Goal: Entertainment & Leisure: Consume media (video, audio)

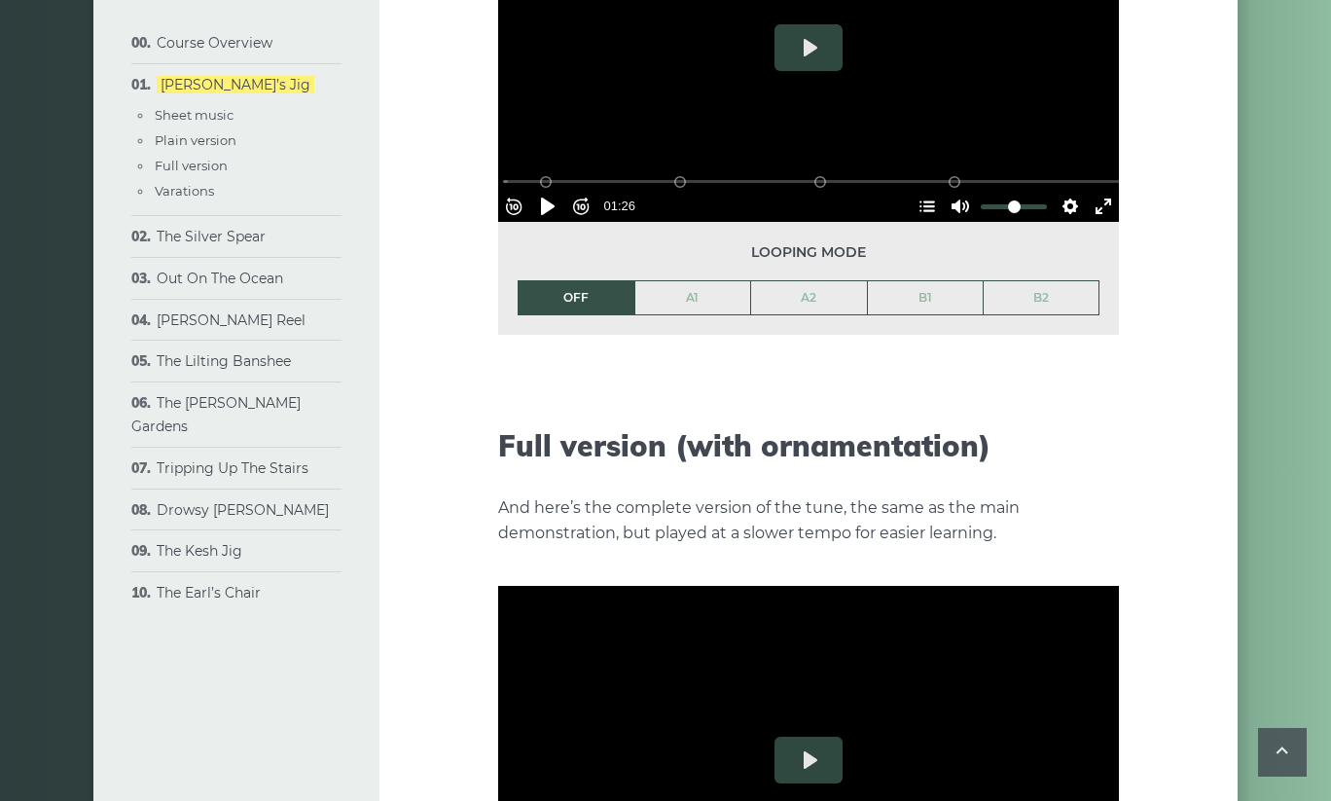
scroll to position [3176, 0]
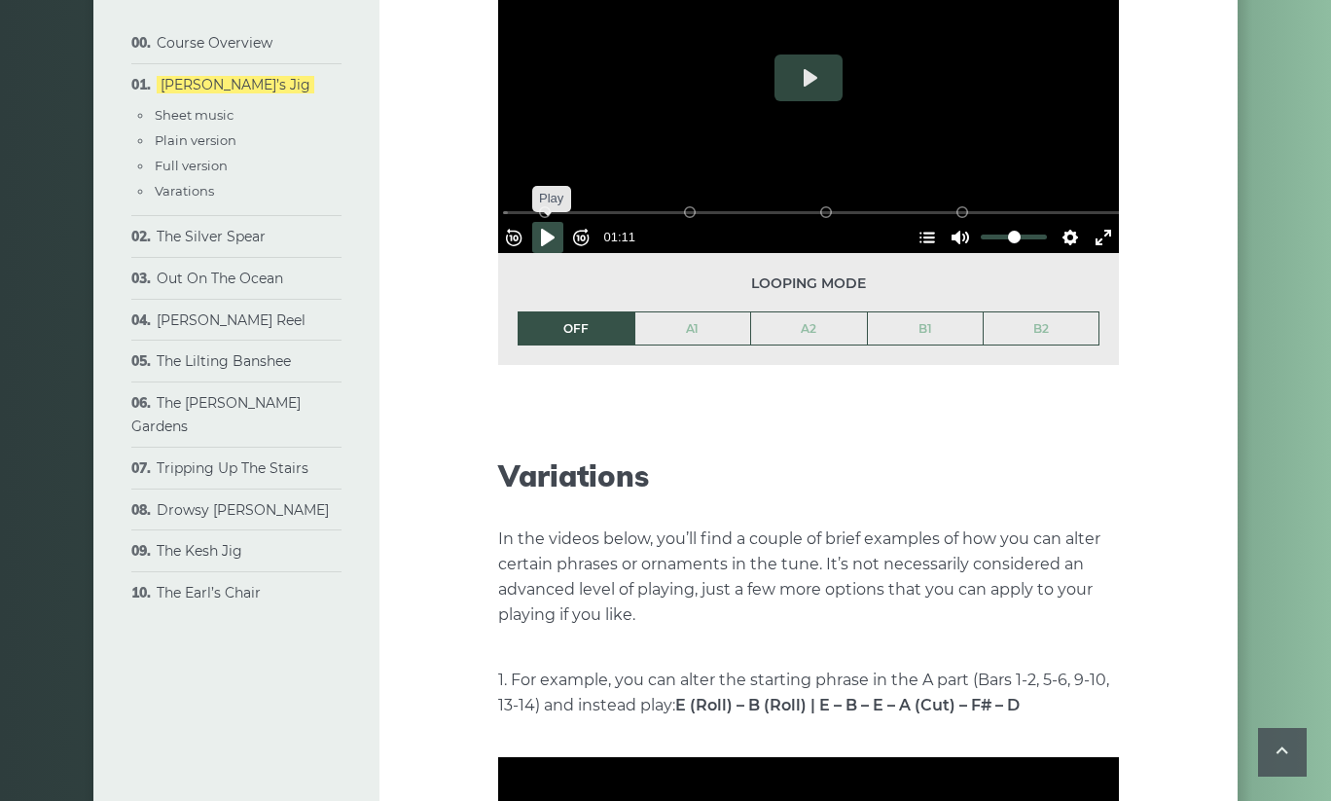
click at [553, 222] on button "Pause Play" at bounding box center [547, 237] width 31 height 31
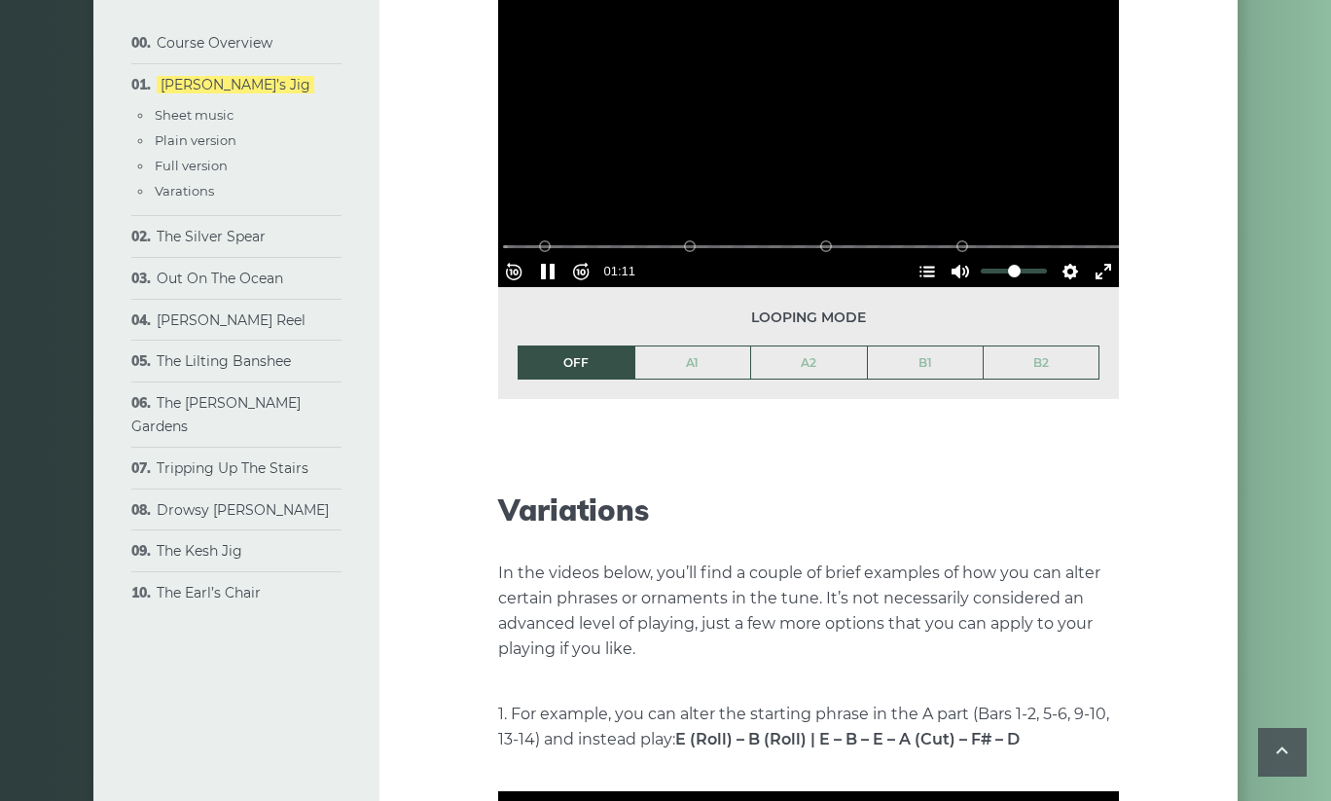
scroll to position [2916, 0]
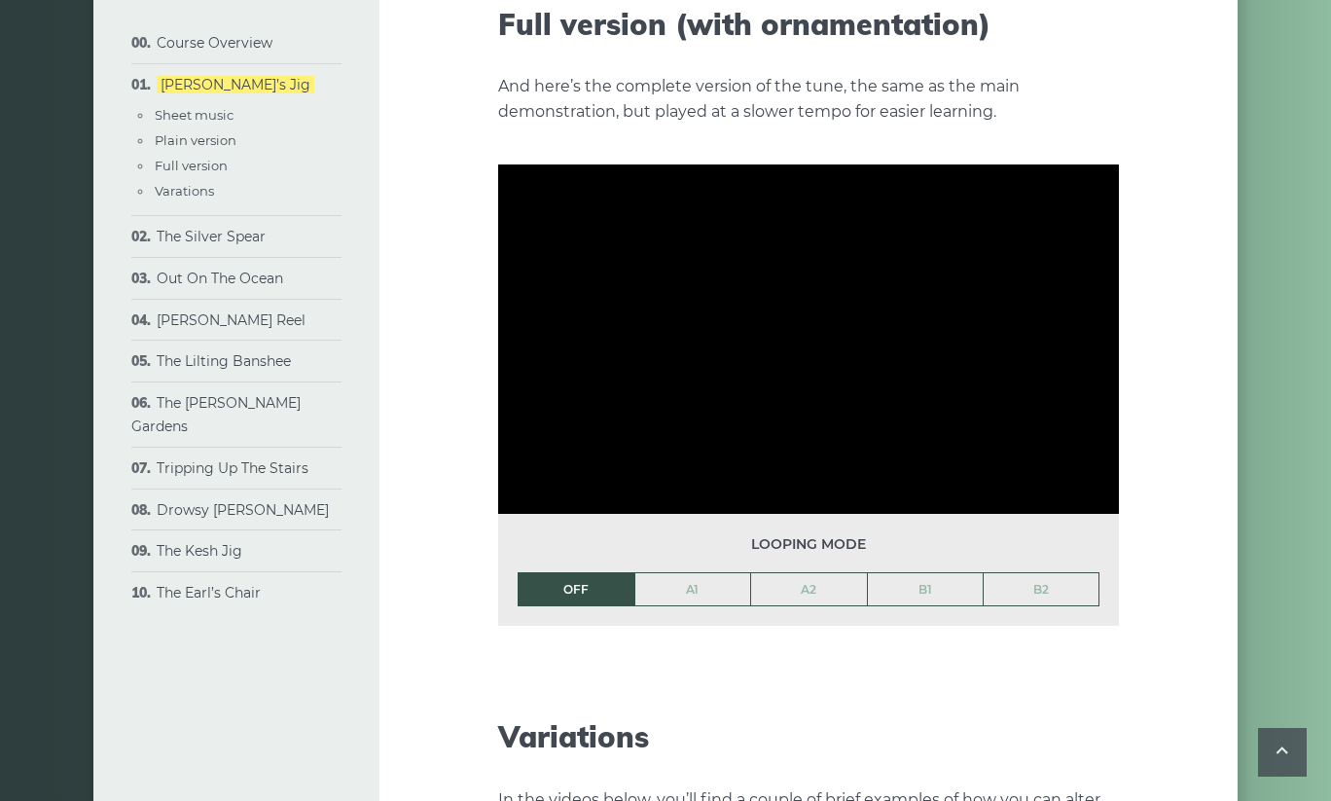
click at [606, 572] on li "OFF" at bounding box center [576, 589] width 117 height 35
click at [671, 573] on link "A1" at bounding box center [693, 589] width 116 height 33
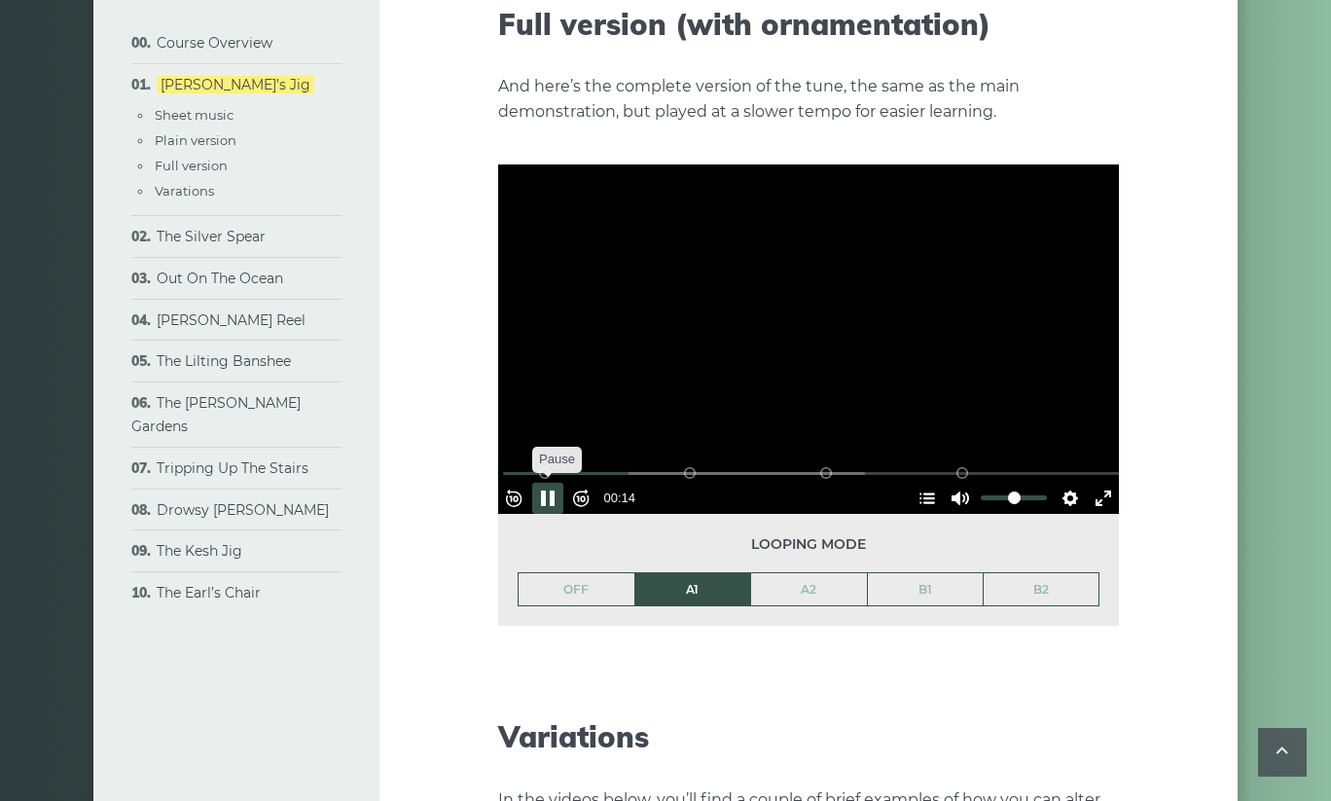
click at [561, 483] on button "Pause Play" at bounding box center [547, 498] width 31 height 31
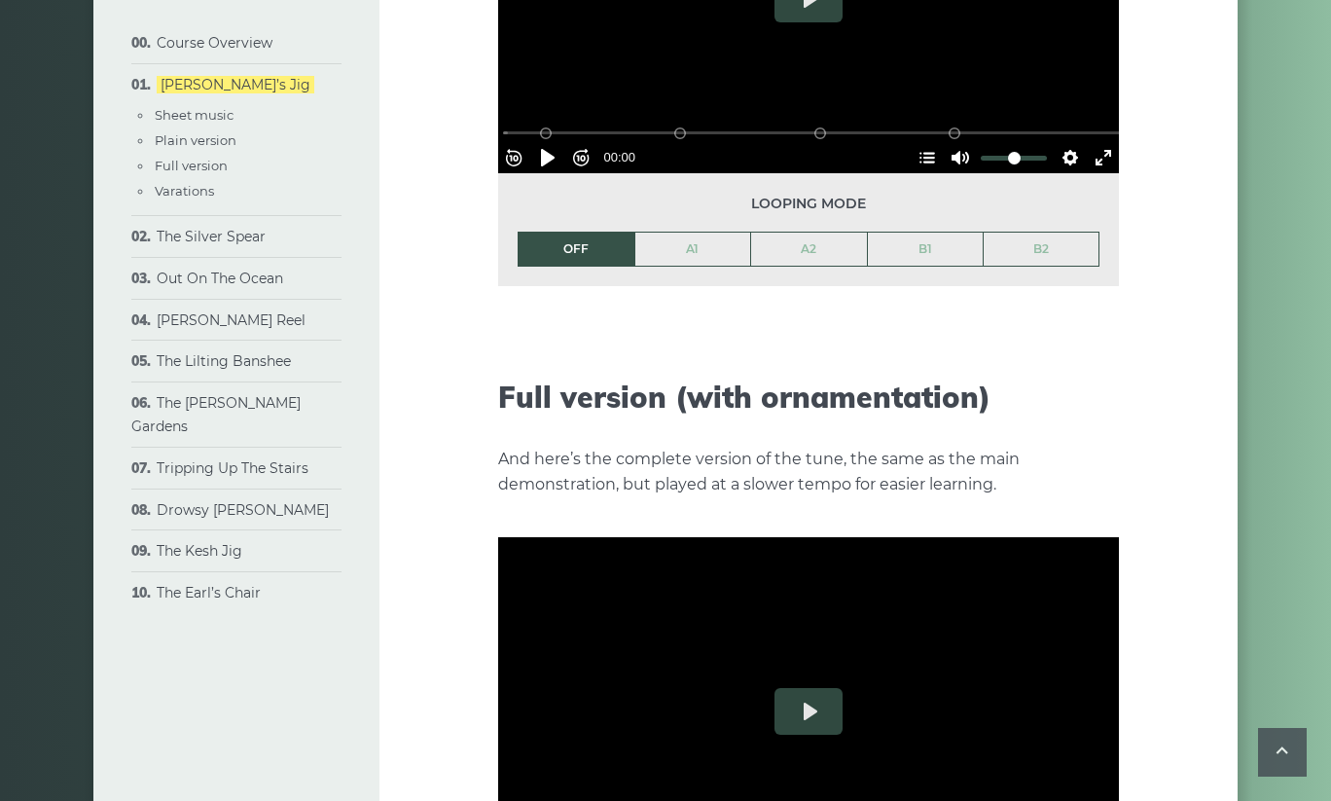
scroll to position [2803, 0]
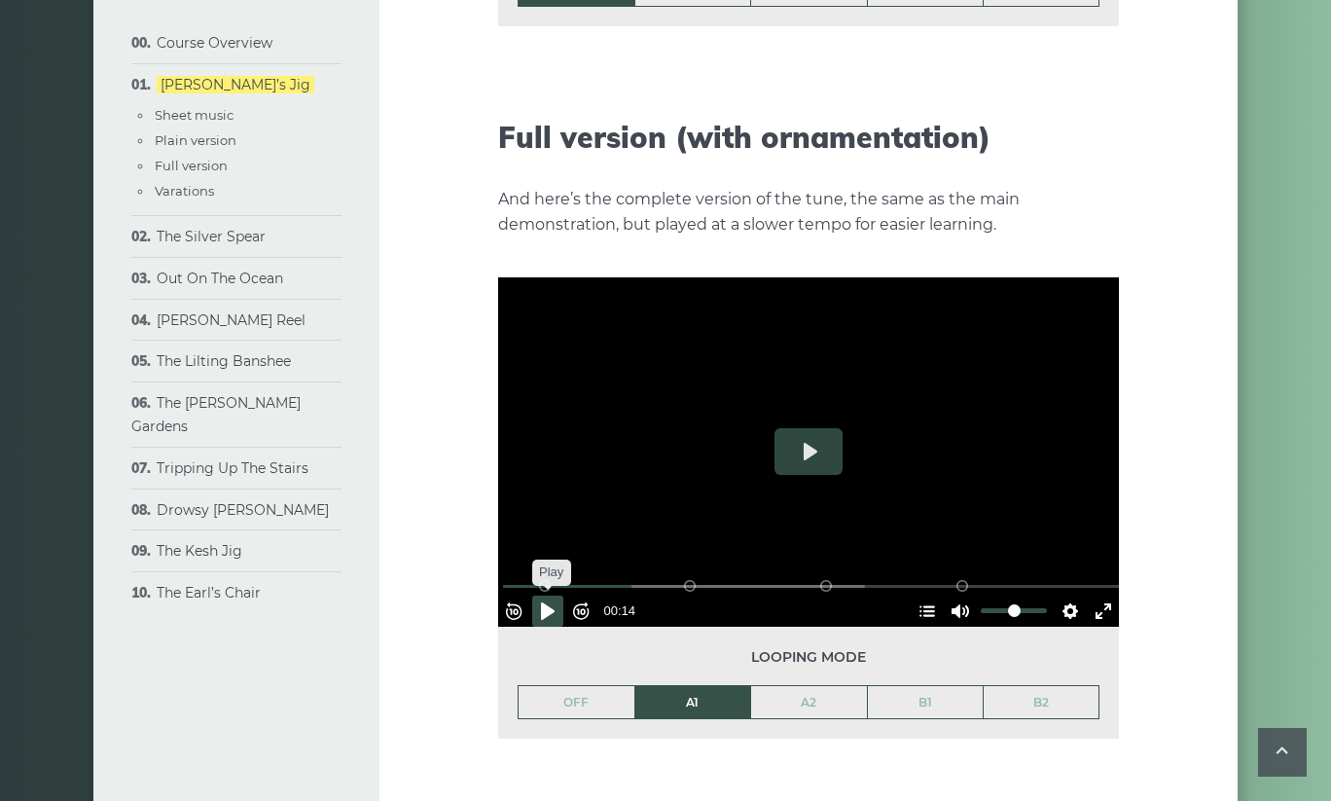
click at [554, 596] on button "Pause Play" at bounding box center [547, 611] width 31 height 31
click at [562, 596] on button "Pause Play" at bounding box center [547, 611] width 31 height 31
click at [555, 596] on button "Pause Play" at bounding box center [547, 611] width 31 height 31
click at [586, 596] on button "Forward 10s" at bounding box center [580, 611] width 31 height 31
click at [559, 596] on button "Pause Play" at bounding box center [547, 611] width 31 height 31
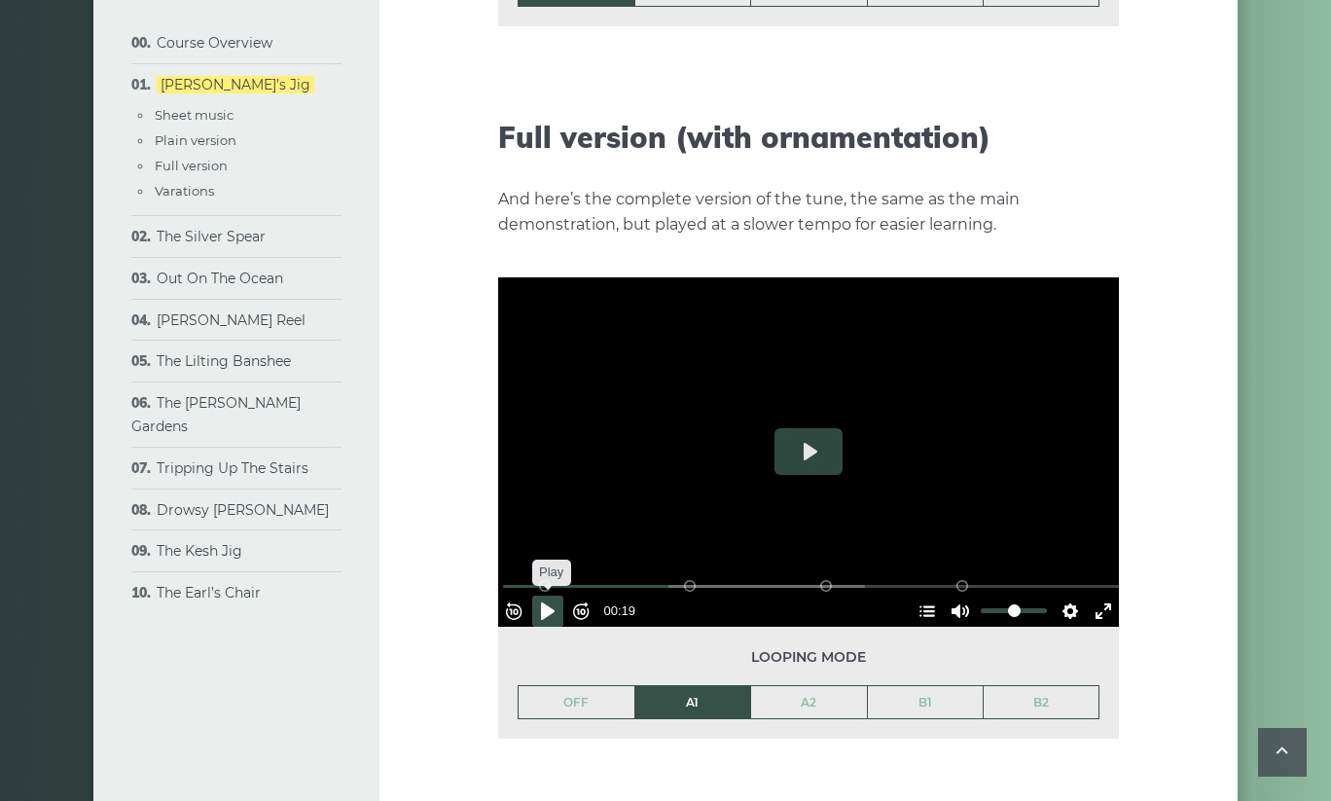
click at [555, 596] on button "Pause Play" at bounding box center [547, 611] width 31 height 31
click at [559, 596] on button "Pause Play" at bounding box center [547, 611] width 31 height 31
type input "*****"
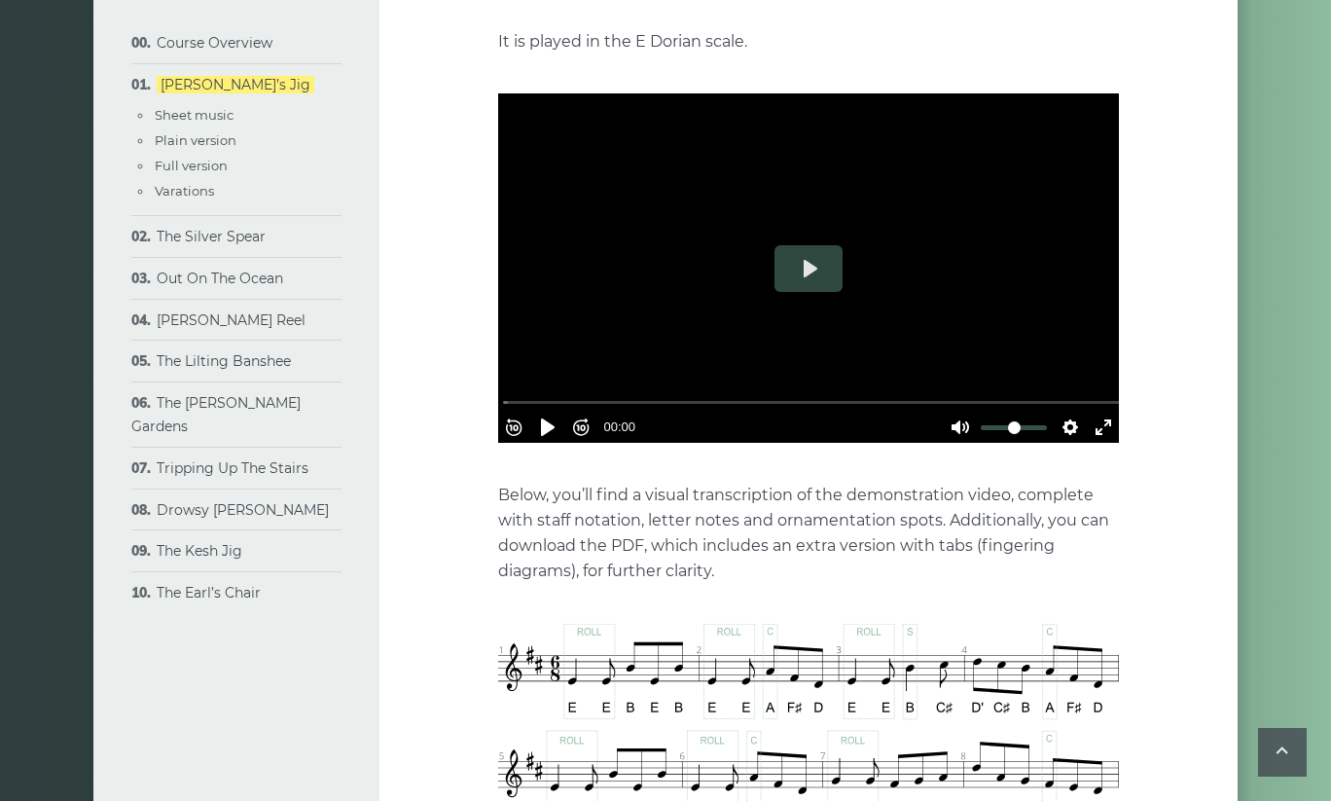
scroll to position [723, 0]
